Goal: Information Seeking & Learning: Learn about a topic

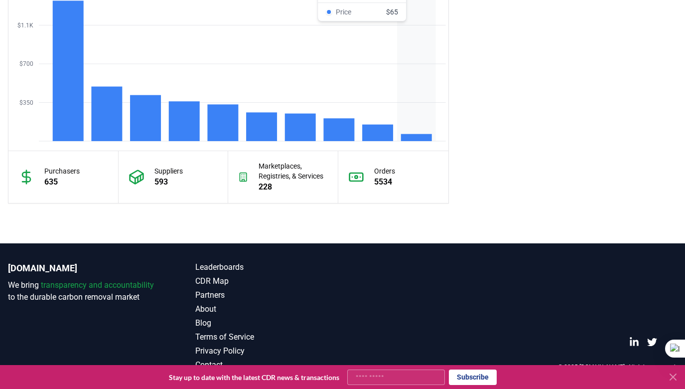
scroll to position [693, 0]
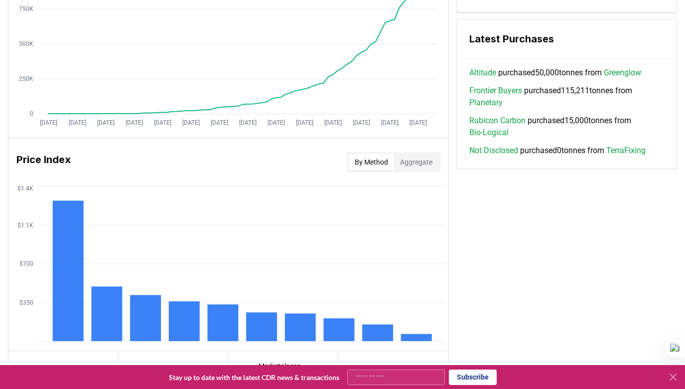
click at [505, 262] on div "Key Metrics Find detailed analysis of carbon removal data through time. Total S…" at bounding box center [342, 38] width 669 height 730
click at [429, 166] on button "Aggregate" at bounding box center [416, 162] width 44 height 16
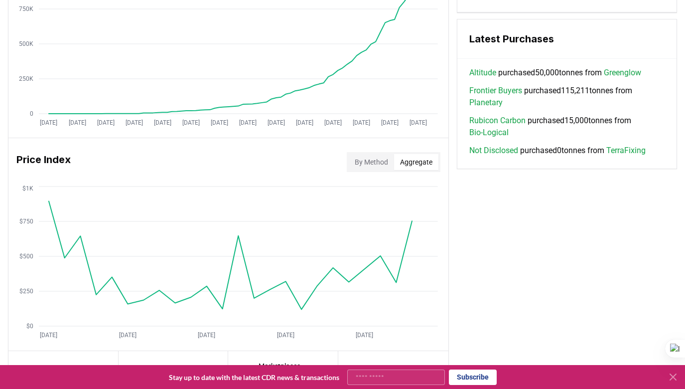
click at [356, 158] on button "By Method" at bounding box center [371, 162] width 45 height 16
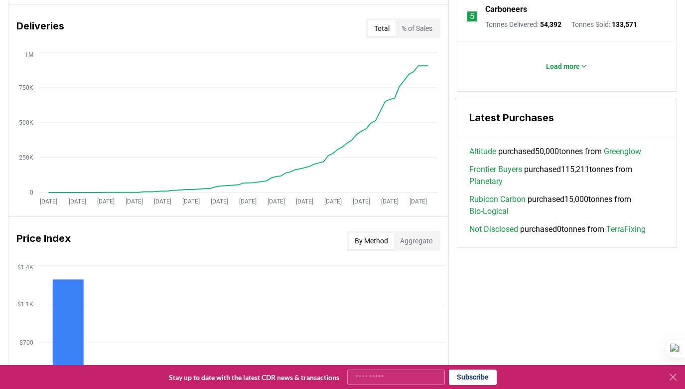
scroll to position [644, 0]
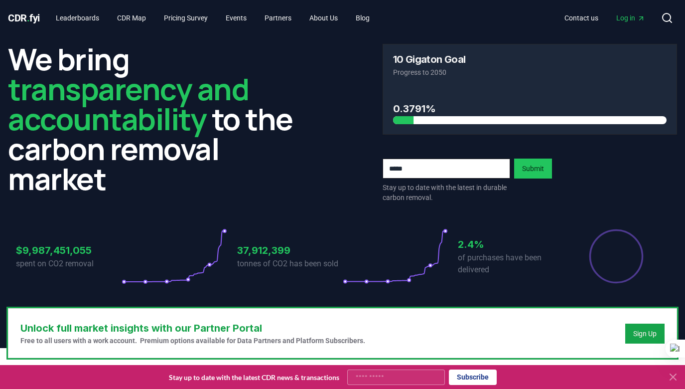
click at [322, 178] on div "We bring transparency and accountability to the carbon removal market 10 Gigato…" at bounding box center [342, 123] width 669 height 159
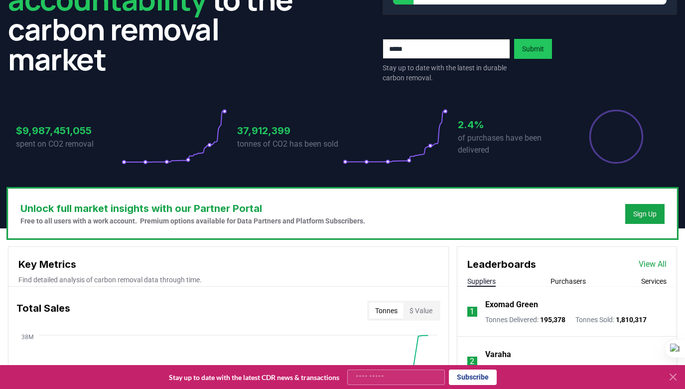
scroll to position [334, 0]
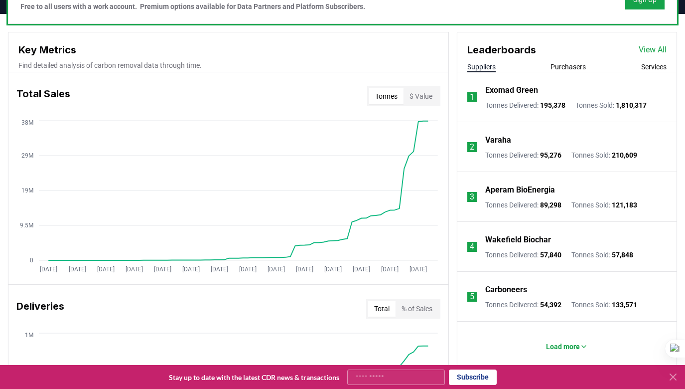
click at [673, 378] on icon at bounding box center [673, 377] width 6 height 6
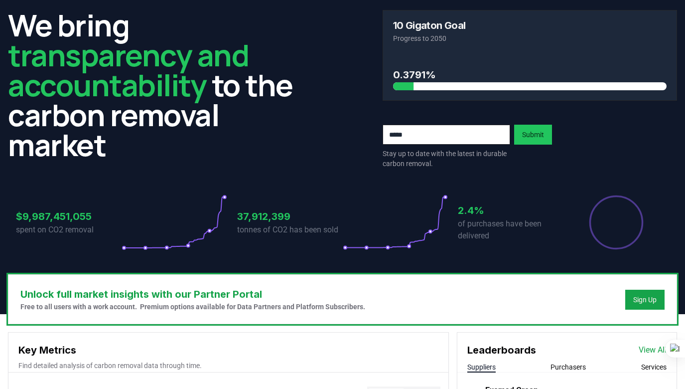
scroll to position [0, 0]
